Goal: Transaction & Acquisition: Download file/media

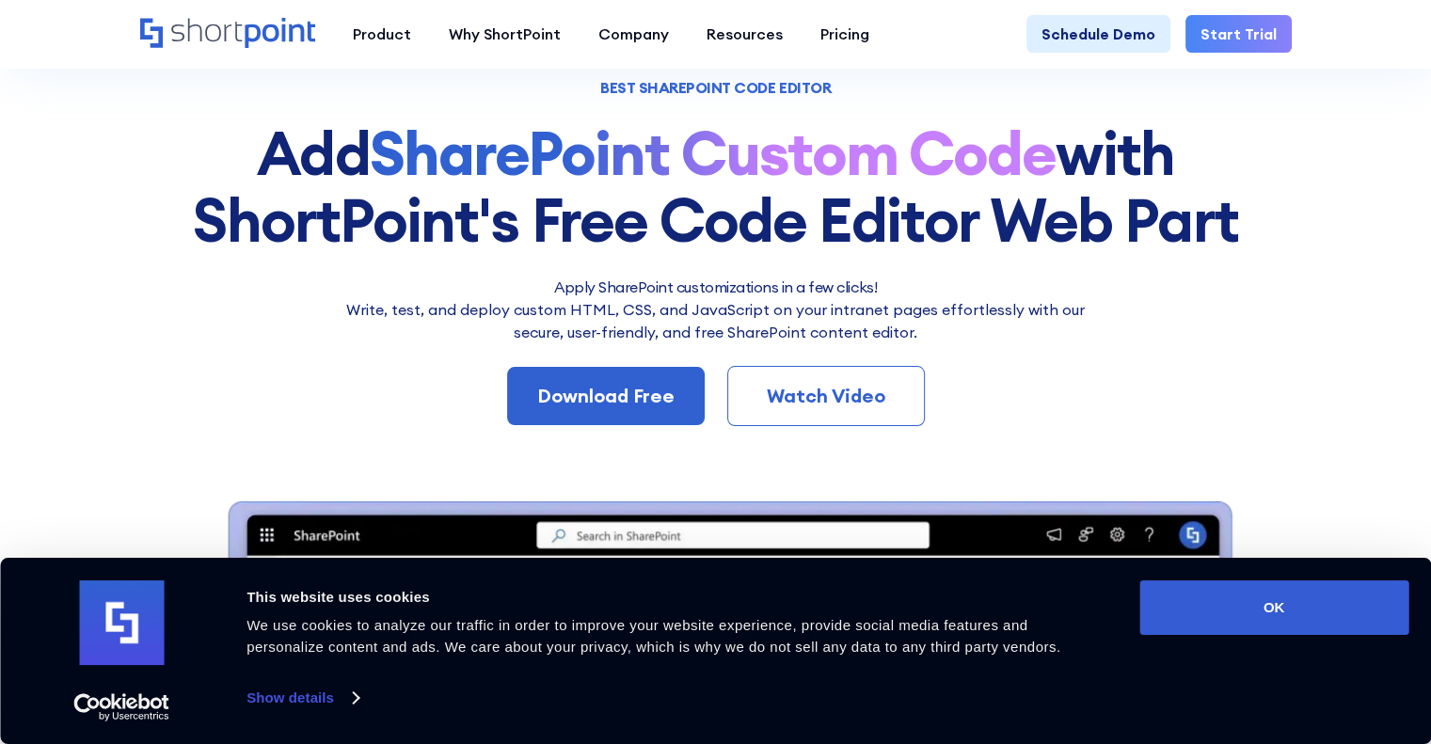
scroll to position [132, 0]
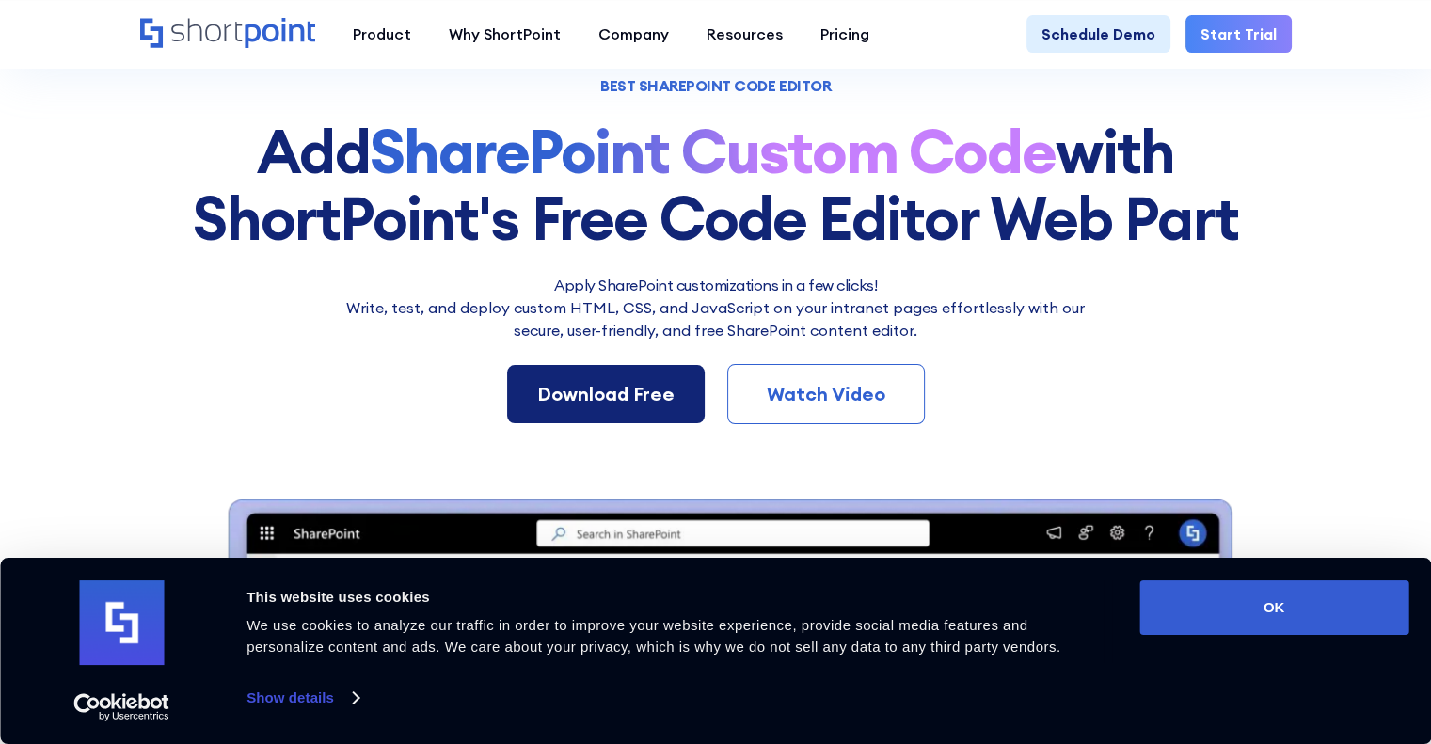
click at [651, 381] on div "Download Free" at bounding box center [605, 394] width 137 height 28
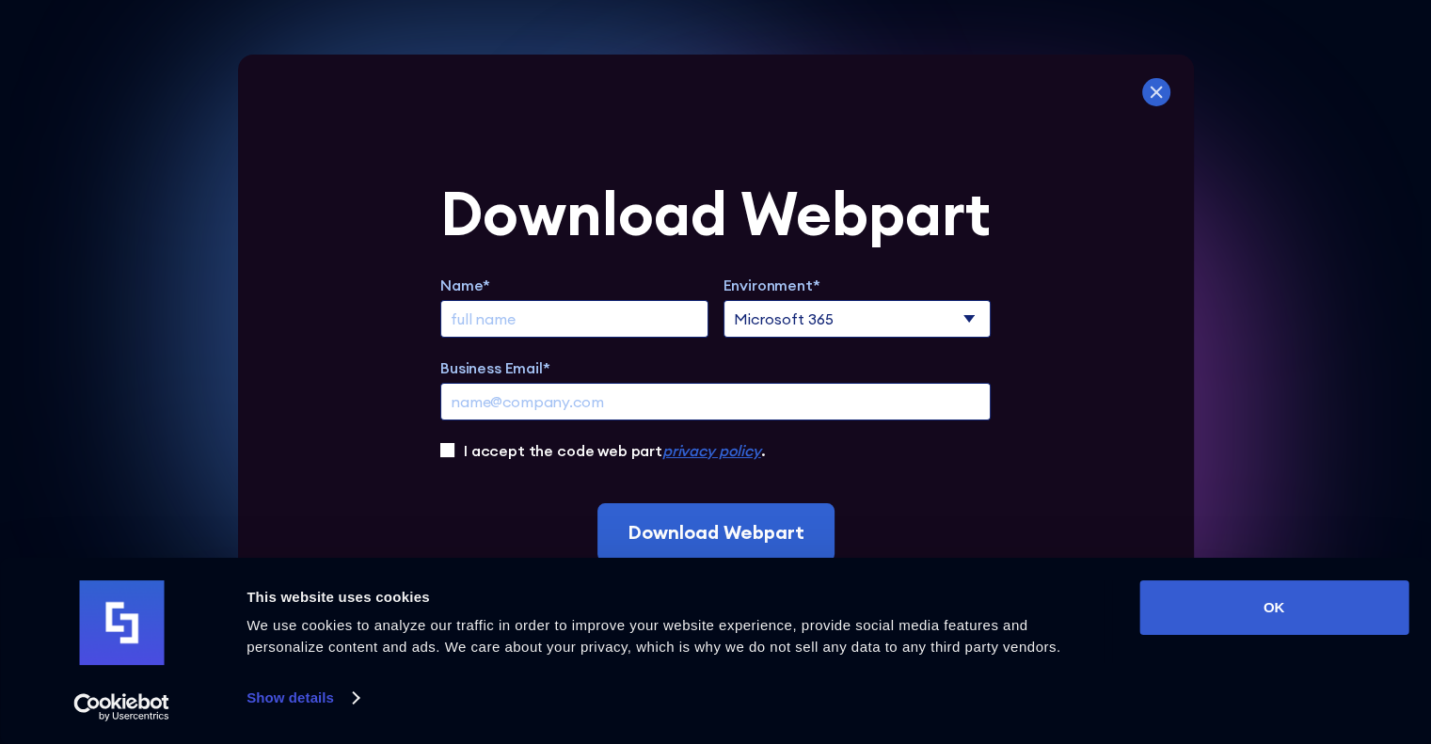
click at [1159, 93] on icon at bounding box center [1157, 92] width 28 height 28
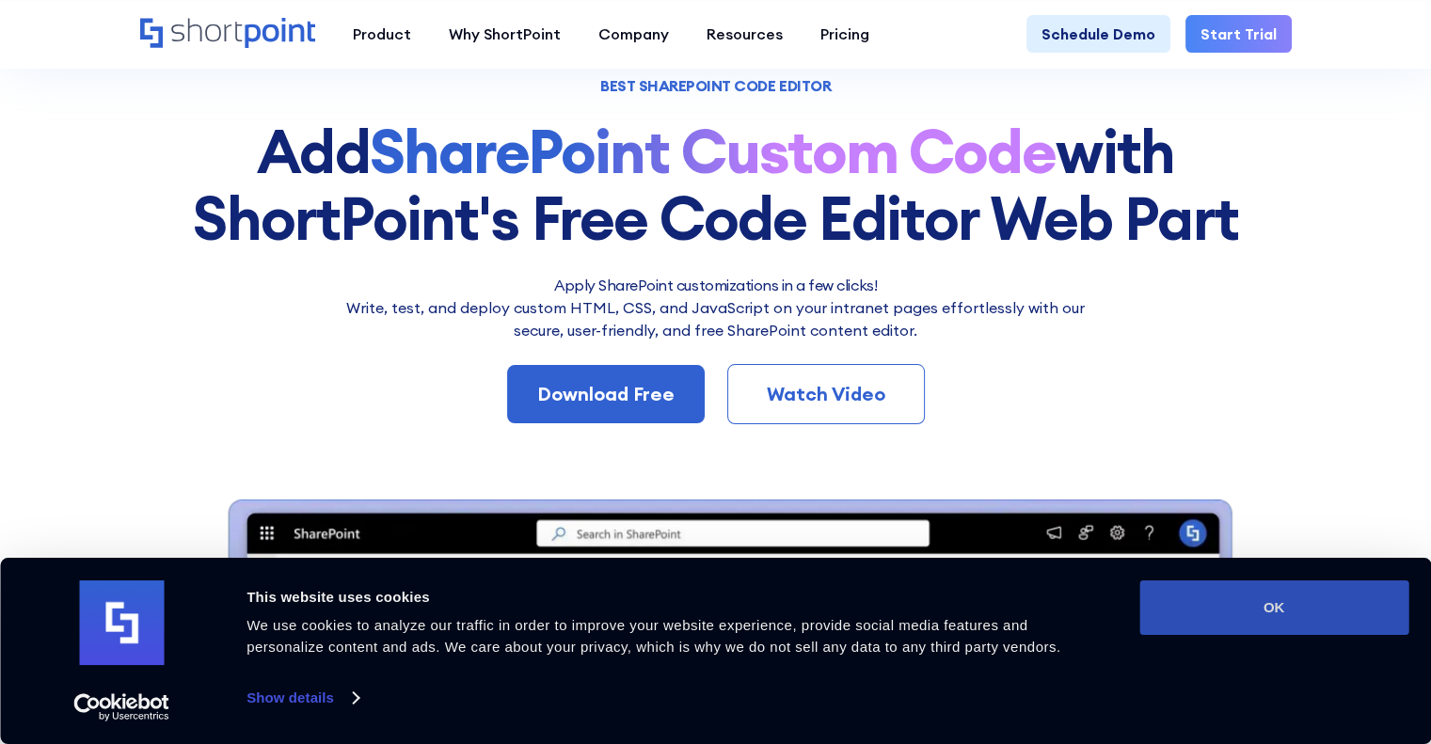
click at [1299, 601] on button "OK" at bounding box center [1274, 608] width 269 height 55
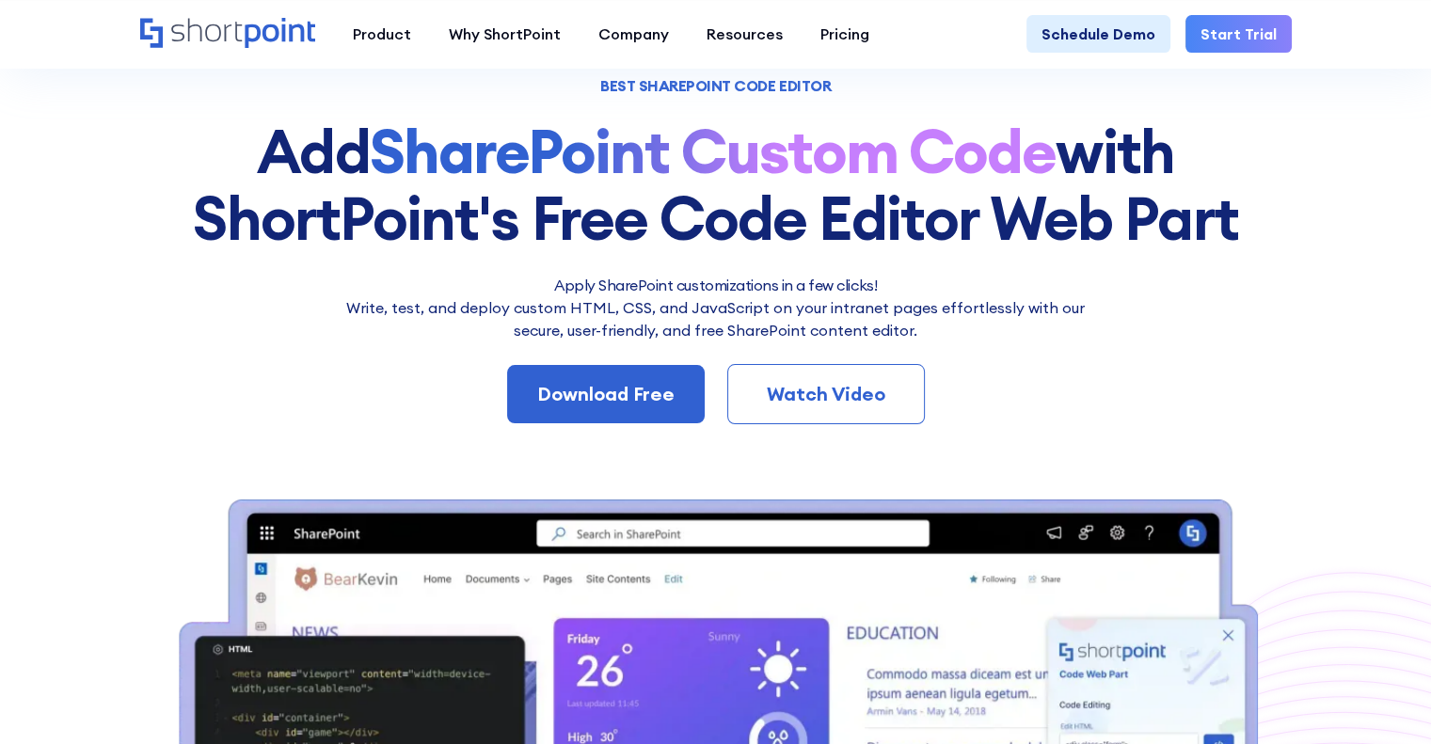
scroll to position [0, 0]
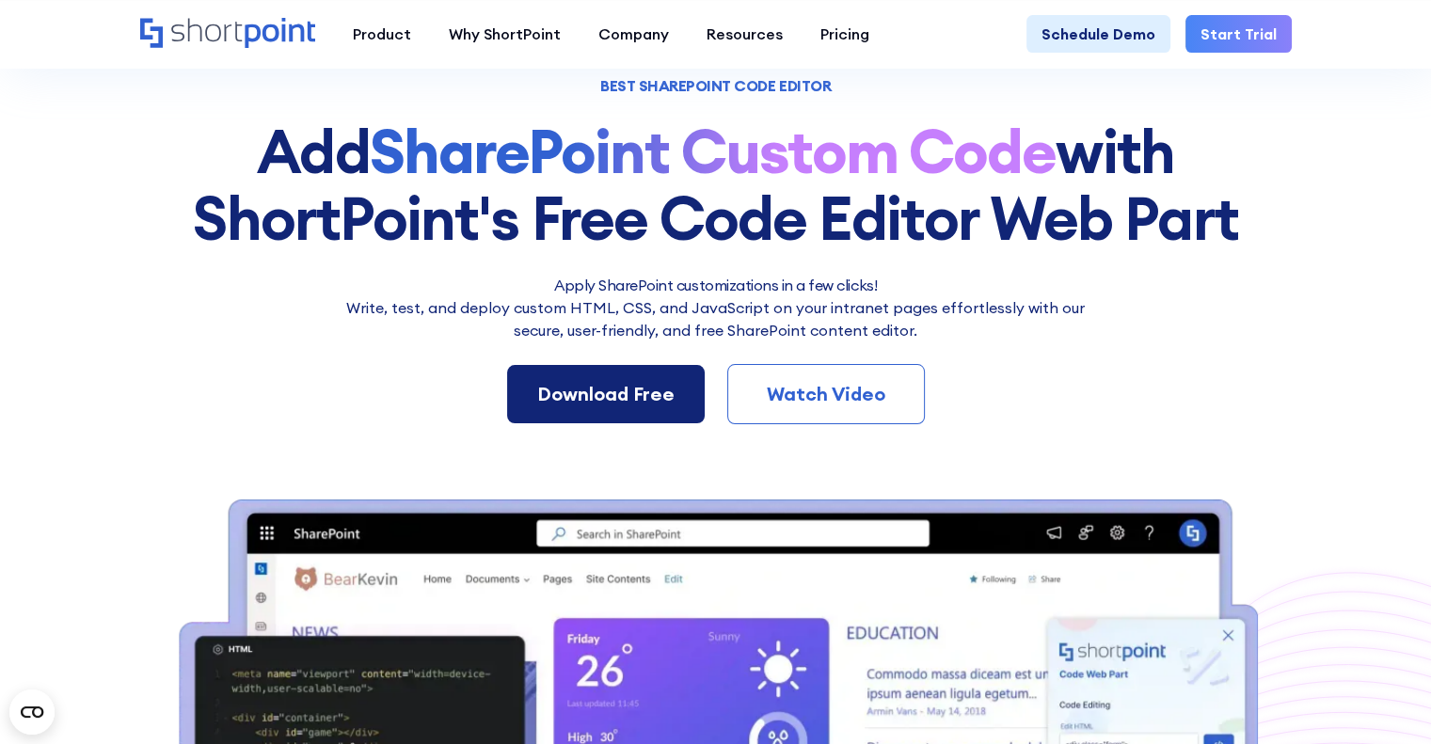
click at [619, 392] on div "Download Free" at bounding box center [605, 394] width 137 height 28
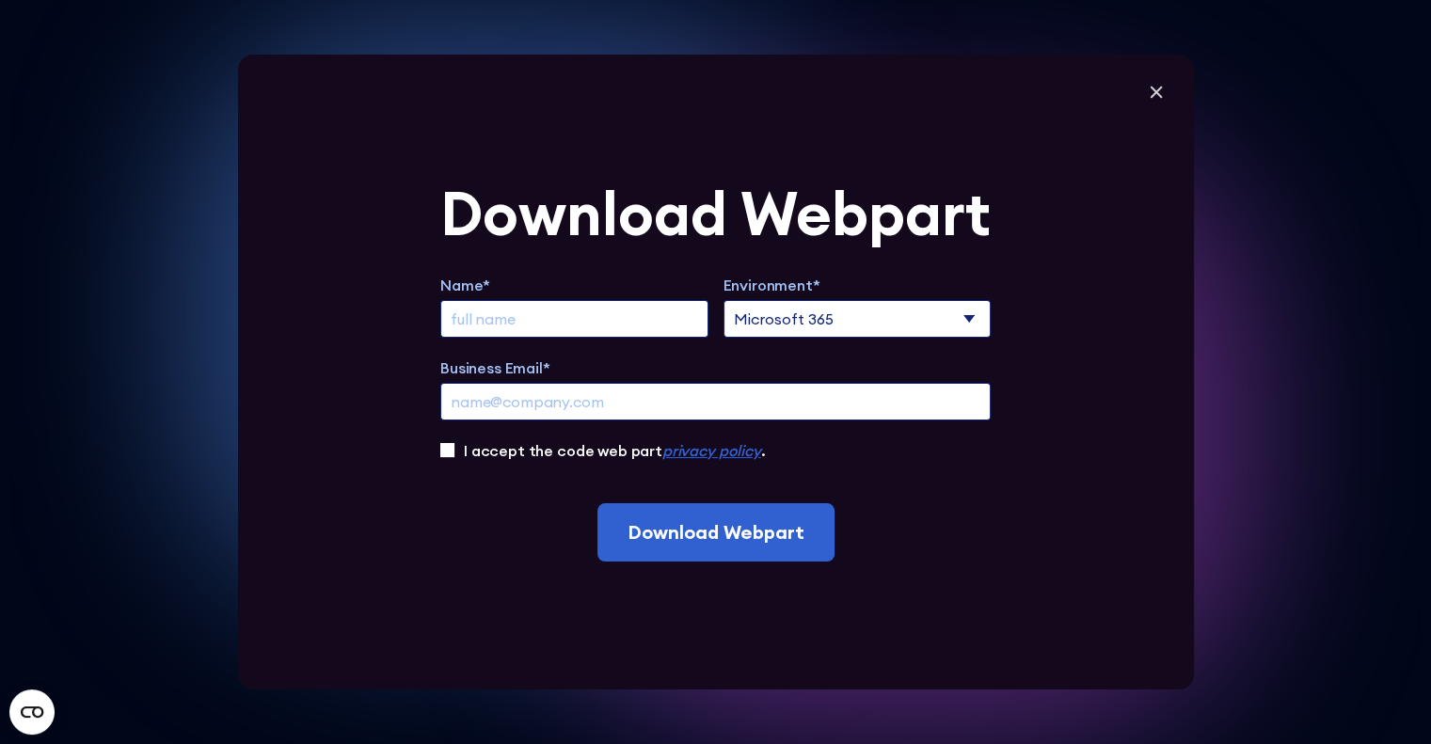
click at [619, 392] on input "Business Email*" at bounding box center [715, 402] width 551 height 38
click at [620, 322] on input "Extend Trial" at bounding box center [574, 319] width 268 height 38
type input "[PERSON_NAME]"
click at [784, 319] on select "Microsoft 365 SharePoint Online SharePoint 2019 (On-Premise)" at bounding box center [858, 319] width 268 height 38
select select "SharePoint Online"
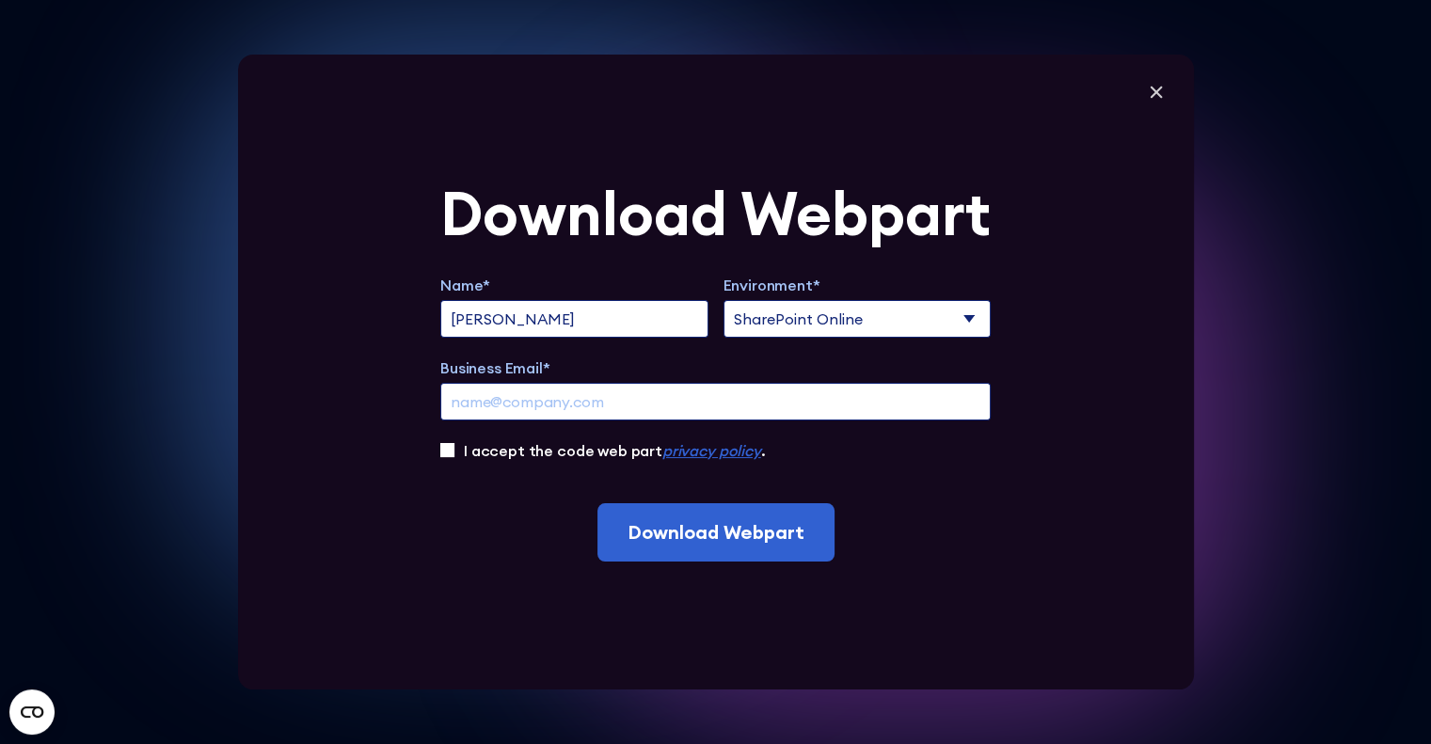
click at [730, 300] on select "Microsoft 365 SharePoint Online SharePoint 2019 (On-Premise)" at bounding box center [858, 319] width 268 height 38
click at [734, 401] on input "Business Email*" at bounding box center [715, 402] width 551 height 38
paste input "[PERSON_NAME][EMAIL_ADDRESS][DOMAIN_NAME]"
click at [818, 408] on input "[PERSON_NAME][EMAIL_ADDRESS][DOMAIN_NAME]" at bounding box center [715, 402] width 551 height 38
type input "[PERSON_NAME][EMAIL_ADDRESS][DOMAIN_NAME]"
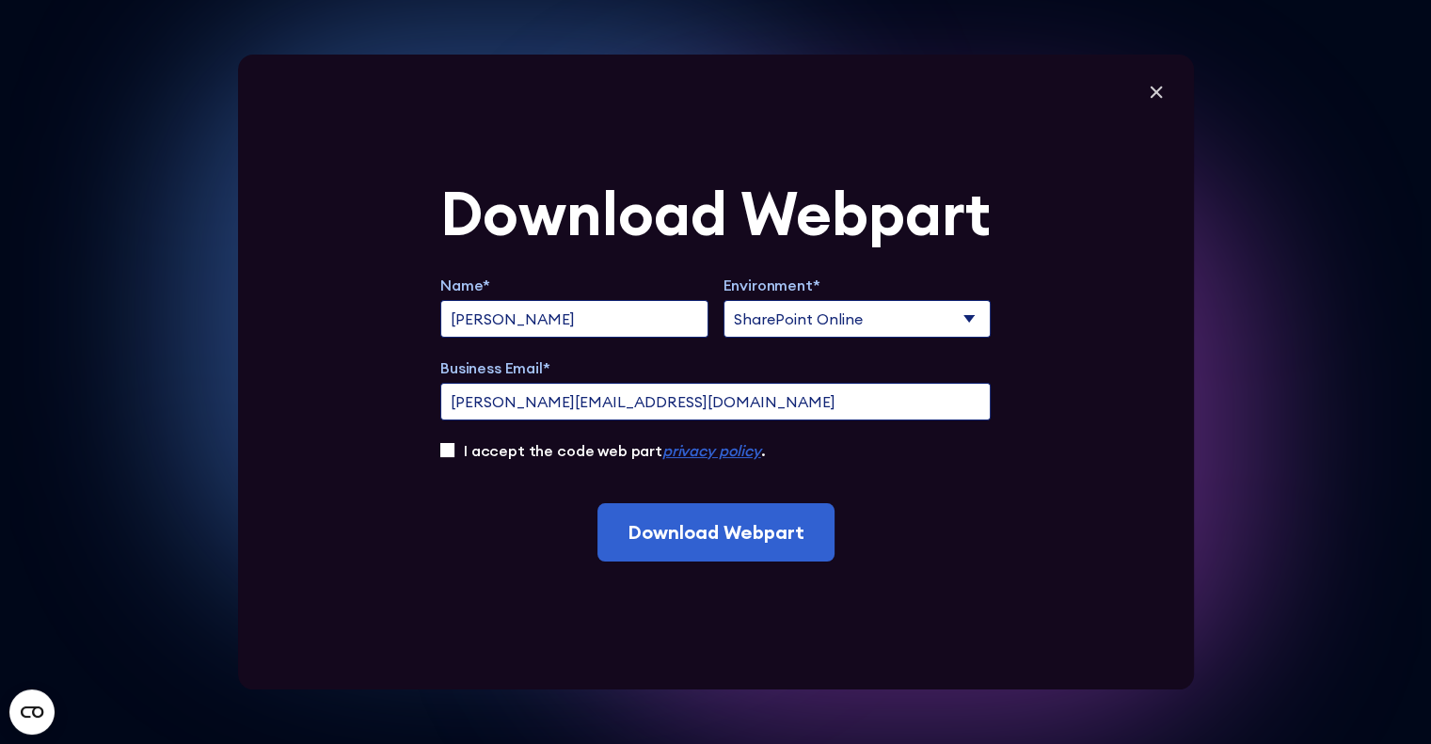
click at [453, 452] on input "I accept the code web part privacy policy ." at bounding box center [447, 450] width 14 height 14
checkbox input "true"
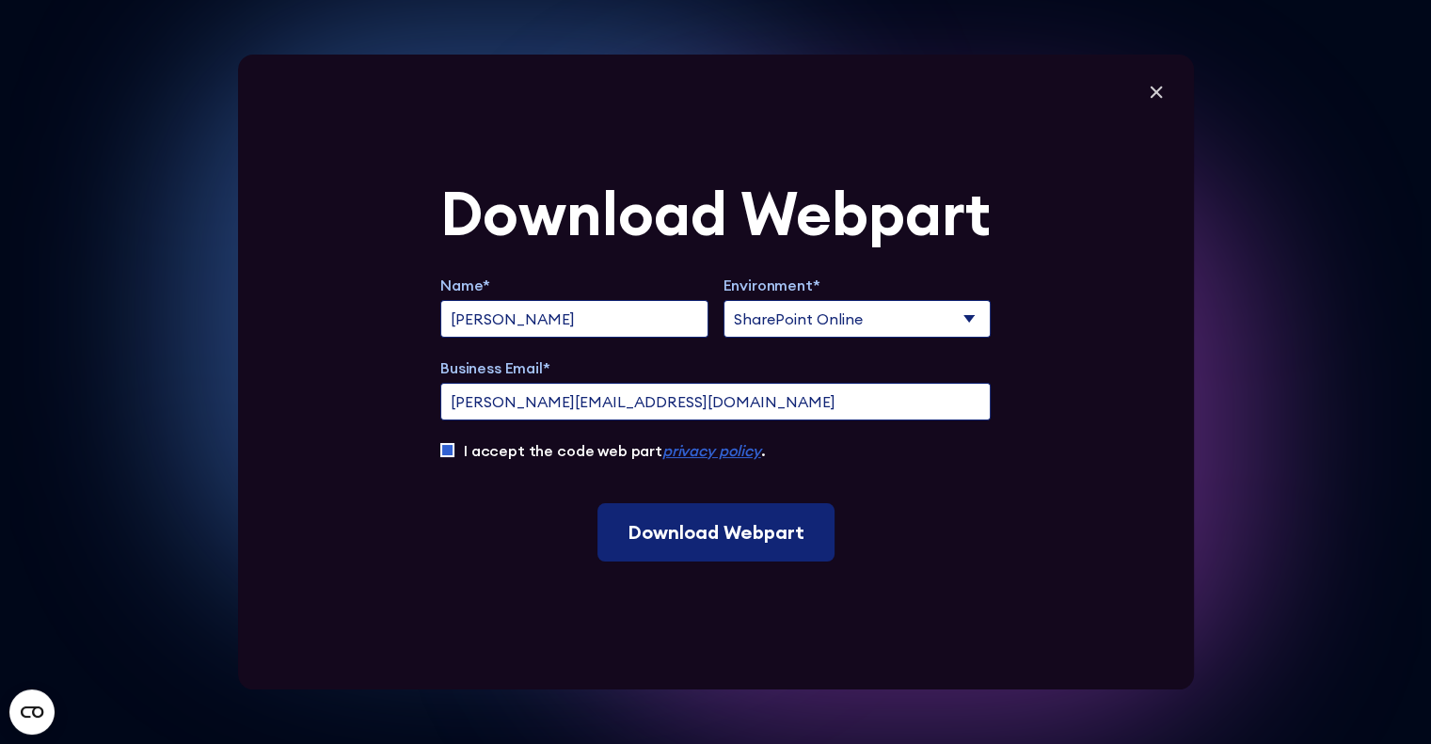
click at [661, 522] on input "Download Webpart" at bounding box center [716, 532] width 237 height 58
